Goal: Information Seeking & Learning: Learn about a topic

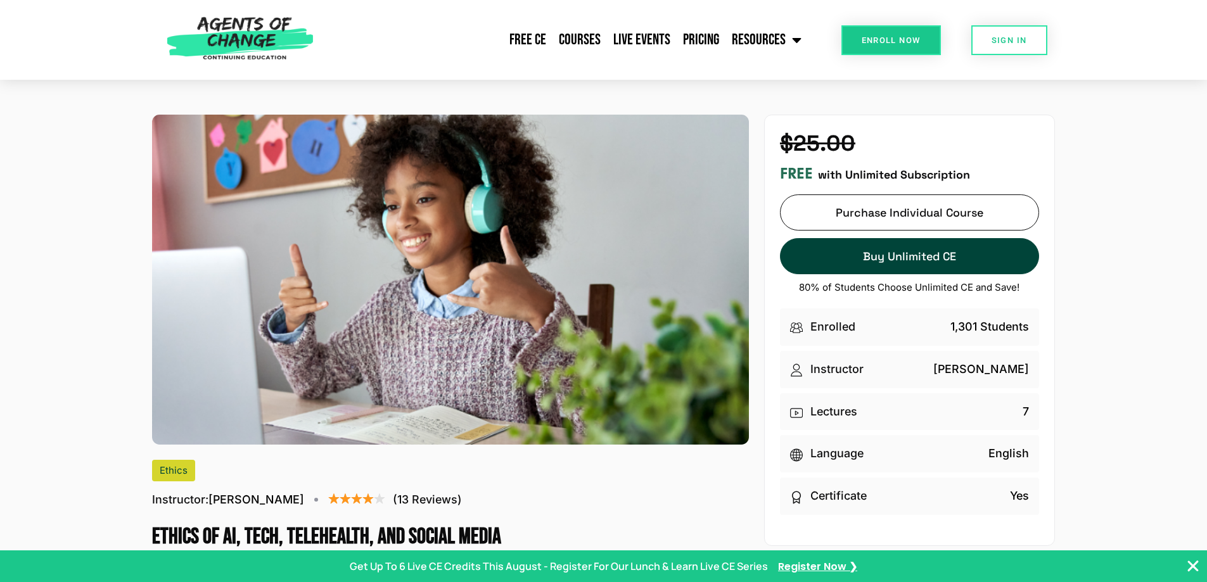
click at [997, 39] on span "SIGN IN" at bounding box center [1009, 40] width 35 height 8
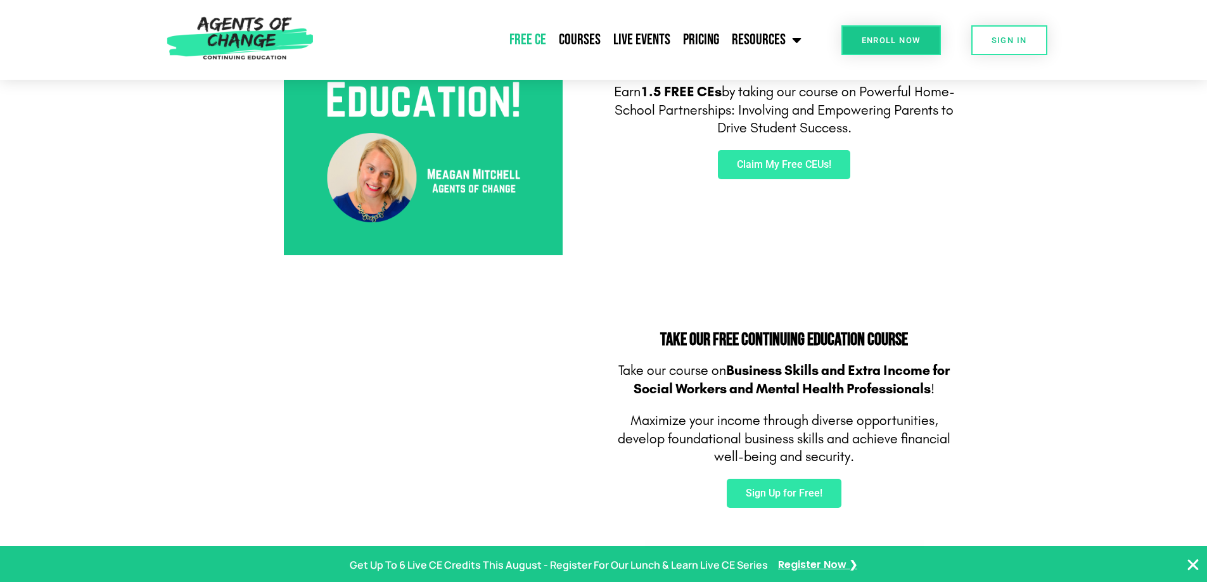
scroll to position [570, 0]
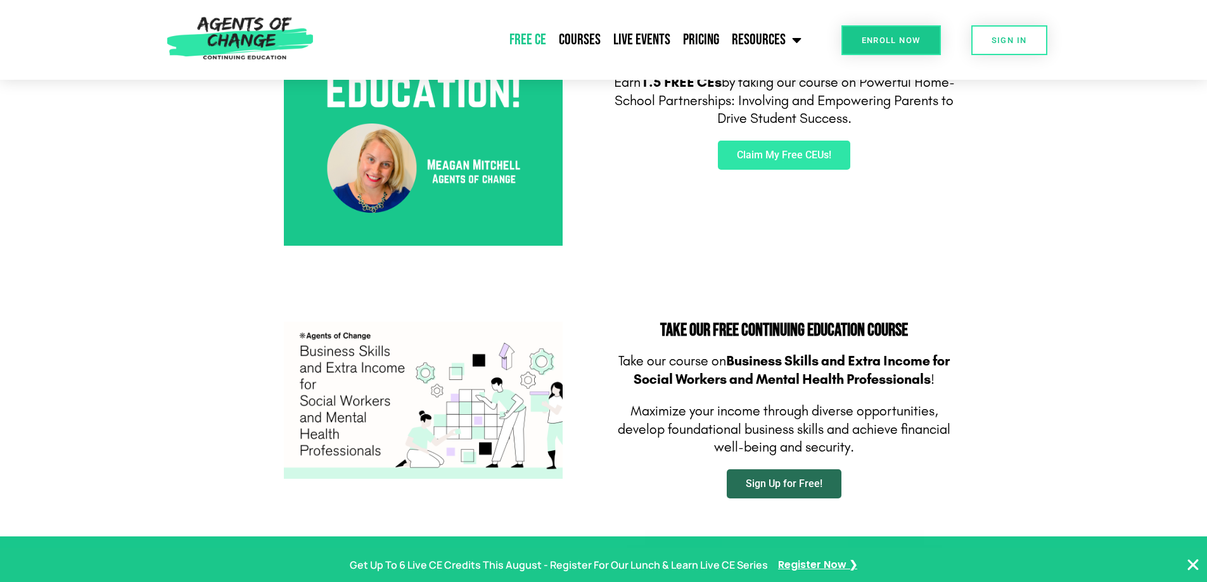
click at [777, 481] on span "Sign Up for Free!" at bounding box center [784, 484] width 77 height 10
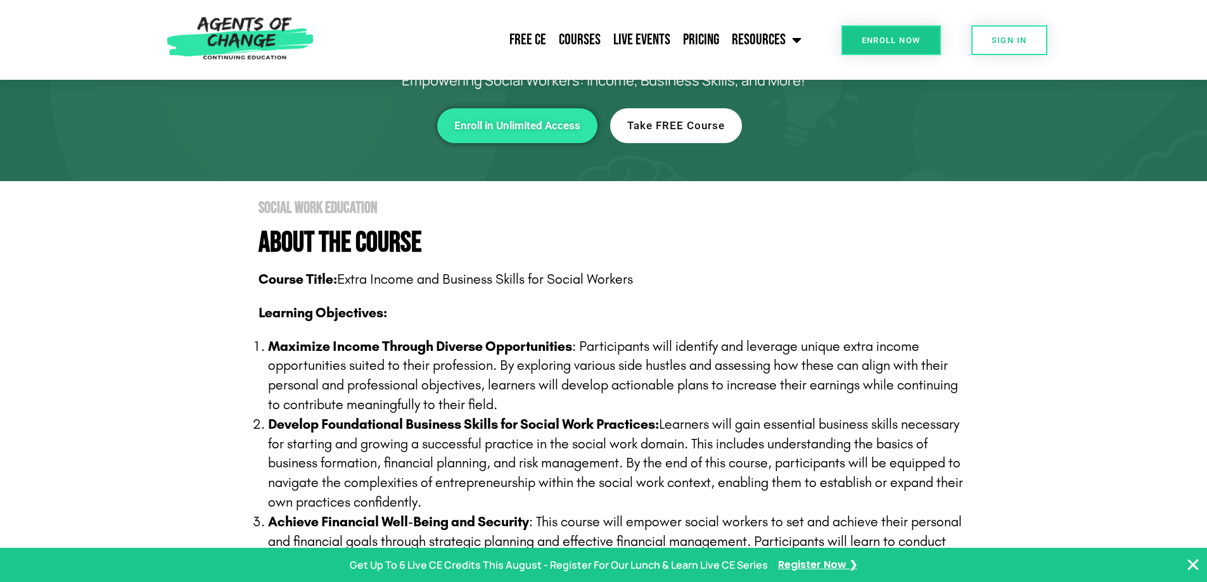
scroll to position [63, 0]
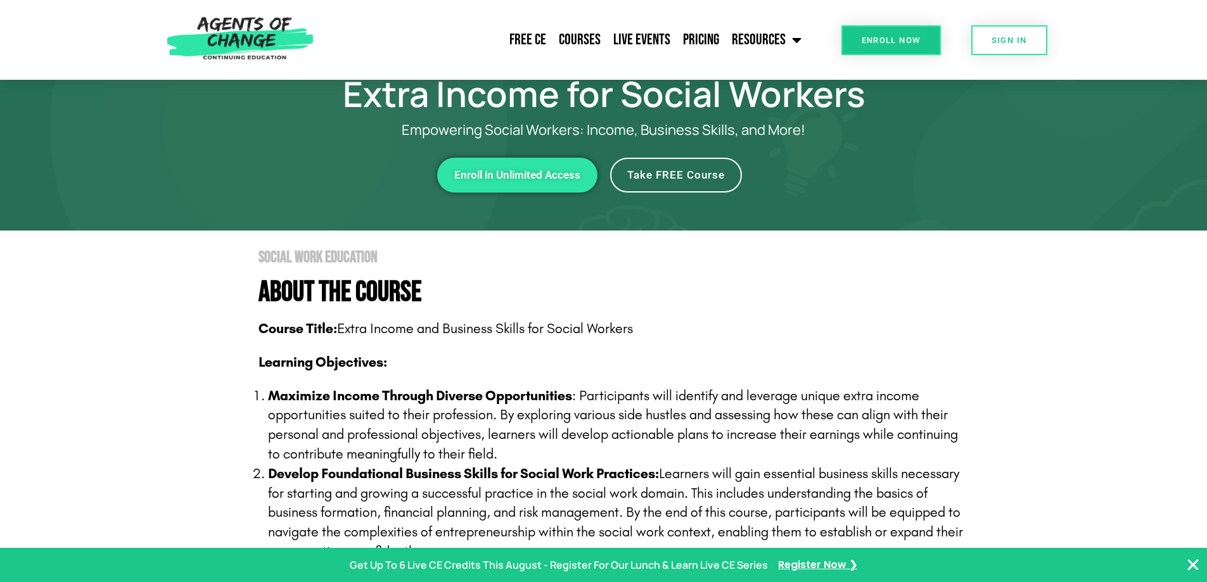
click at [671, 170] on span "Take FREE Course" at bounding box center [676, 175] width 98 height 11
